Goal: Task Accomplishment & Management: Manage account settings

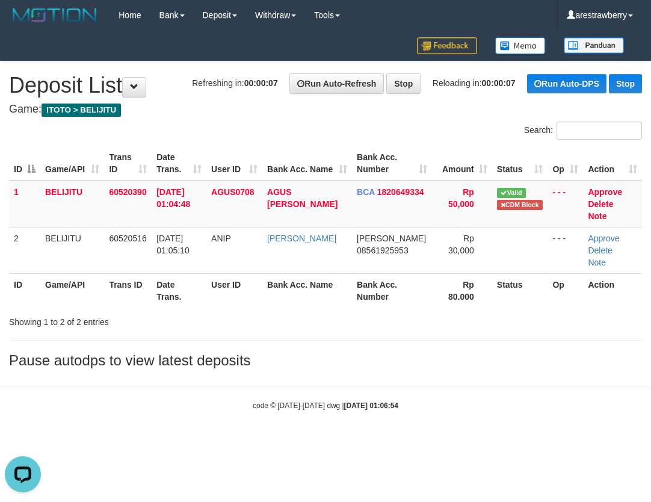
drag, startPoint x: 439, startPoint y: 441, endPoint x: 441, endPoint y: 423, distance: 17.5
click at [439, 441] on html "Toggle navigation Home Bank Account List Load By Website Group [ITOTO] BELIJITU…" at bounding box center [325, 220] width 651 height 441
drag, startPoint x: 308, startPoint y: 438, endPoint x: 308, endPoint y: 395, distance: 42.7
click at [308, 433] on html "Toggle navigation Home Bank Account List Load By Website Group [ITOTO] BELIJITU…" at bounding box center [325, 220] width 651 height 441
click at [260, 441] on html "Toggle navigation Home Bank Account List Load By Website Group [ITOTO] BELIJITU…" at bounding box center [325, 220] width 651 height 441
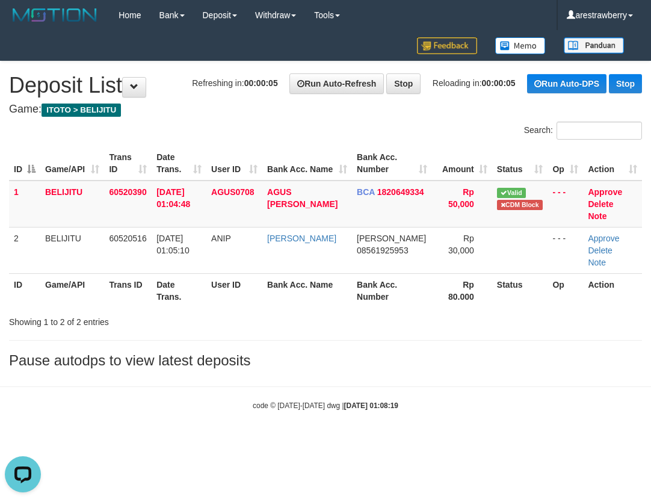
click at [279, 428] on body "Toggle navigation Home Bank Account List Load By Website Group [ITOTO] BELIJITU…" at bounding box center [325, 220] width 651 height 441
click at [607, 191] on link "Approve" at bounding box center [605, 192] width 34 height 10
